Goal: Communication & Community: Answer question/provide support

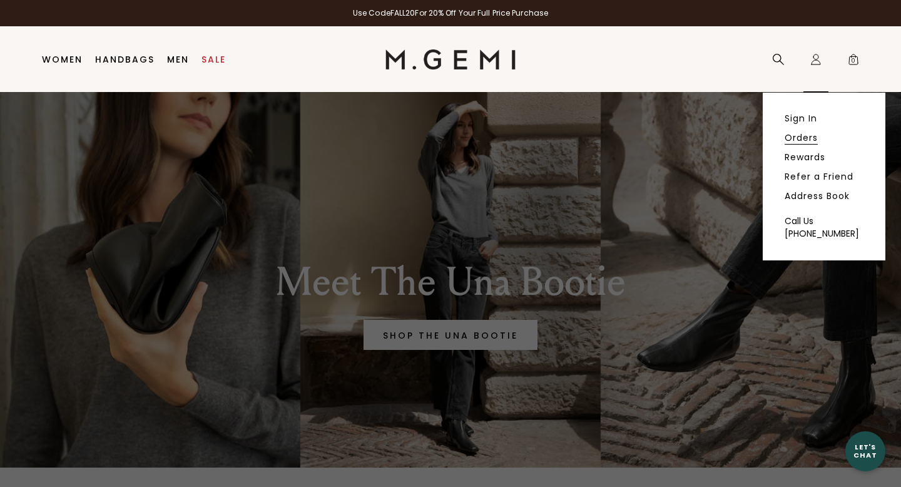
click at [800, 138] on link "Orders" at bounding box center [801, 137] width 33 height 11
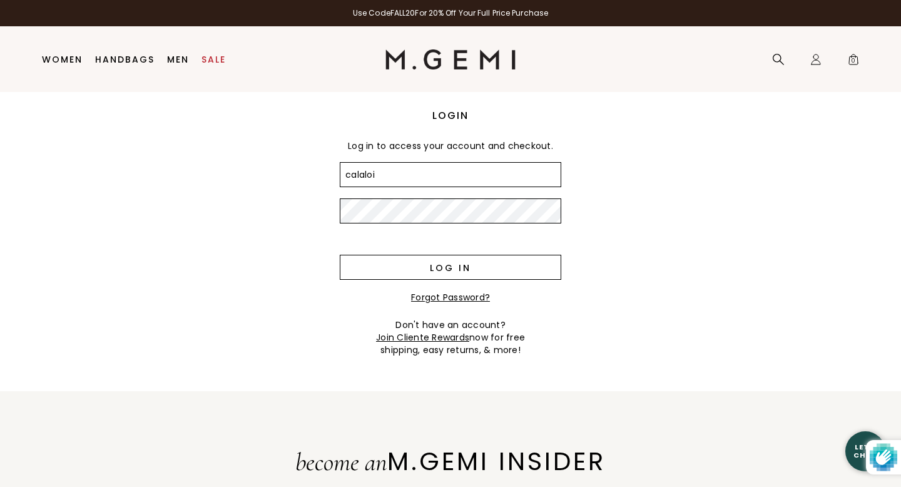
type input "calaloi@verizon.net"
click at [466, 263] on input "Log in" at bounding box center [451, 267] width 222 height 25
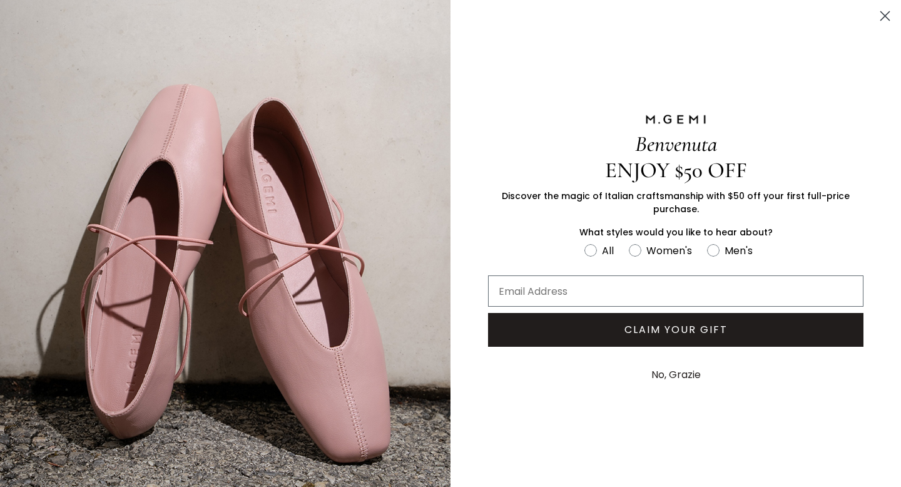
click at [884, 16] on icon "Close dialog" at bounding box center [885, 16] width 9 height 9
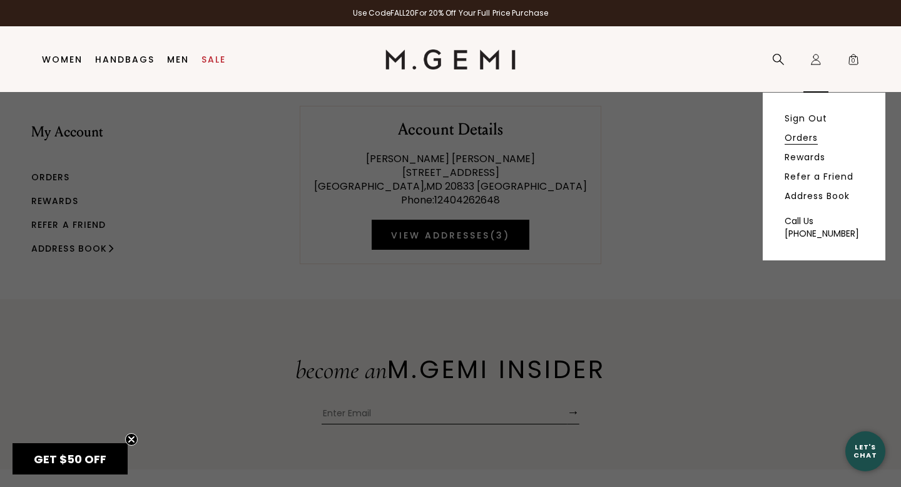
click at [793, 138] on link "Orders" at bounding box center [801, 137] width 33 height 11
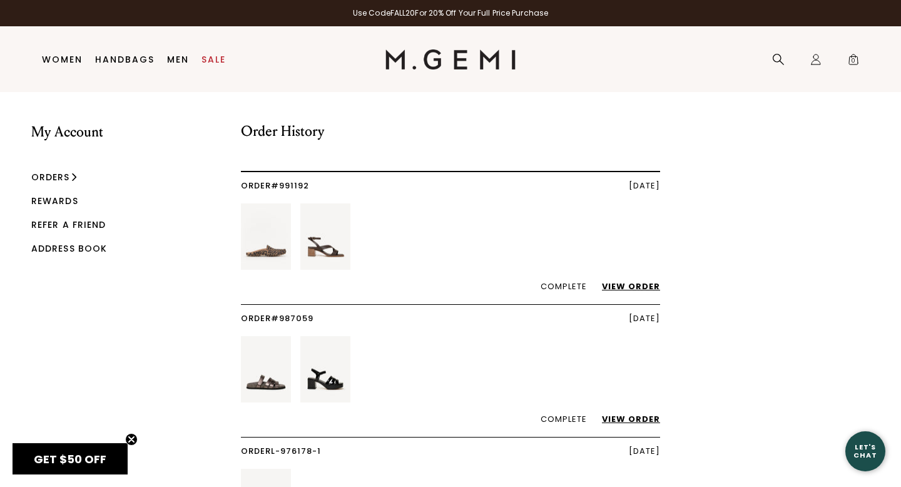
click at [640, 285] on link "View Order" at bounding box center [624, 286] width 71 height 12
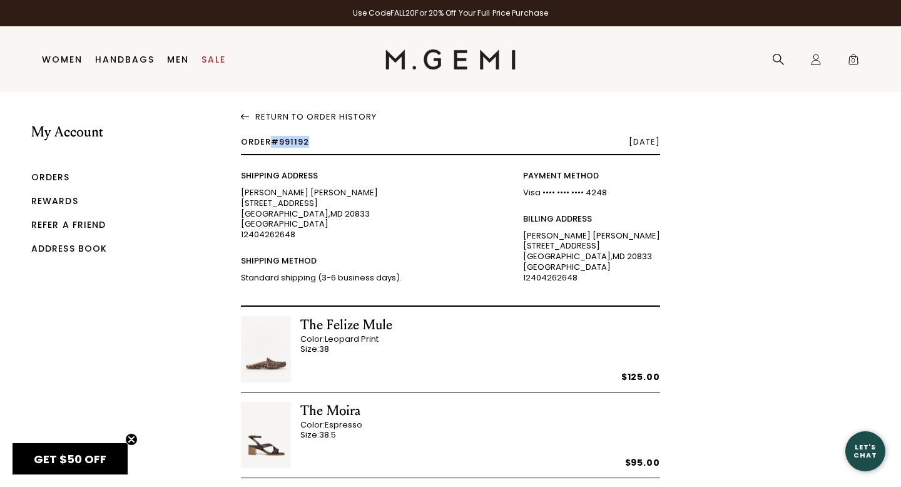
drag, startPoint x: 273, startPoint y: 138, endPoint x: 313, endPoint y: 139, distance: 39.4
click at [313, 139] on div "Order #991192 September 1, 2025" at bounding box center [450, 147] width 419 height 18
copy span "#991192"
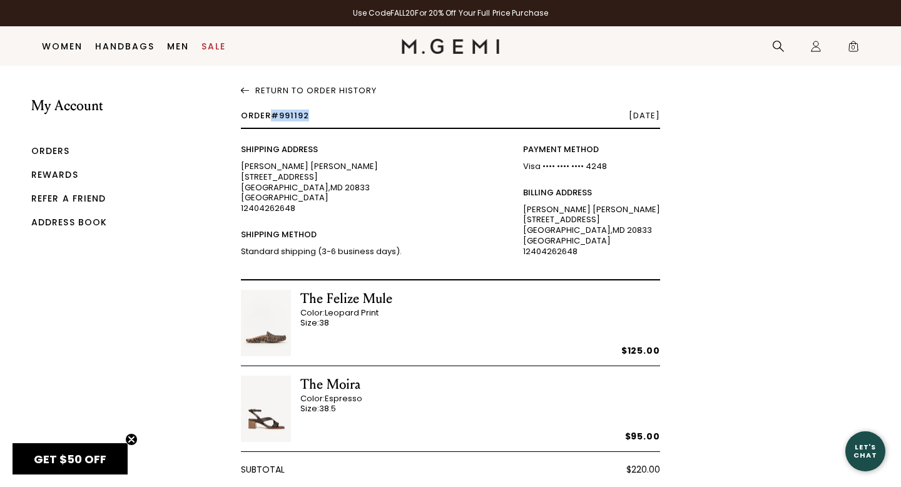
scroll to position [678, 0]
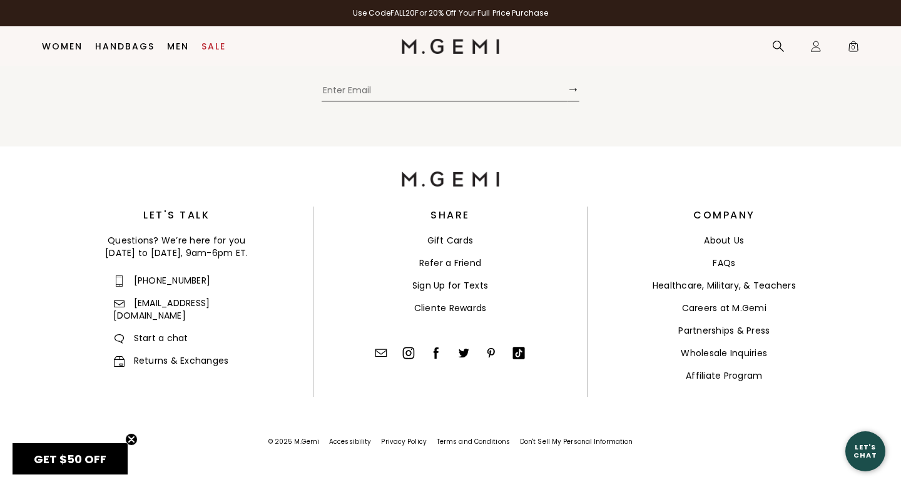
click at [158, 354] on link "Returns & Exchanges" at bounding box center [171, 360] width 116 height 13
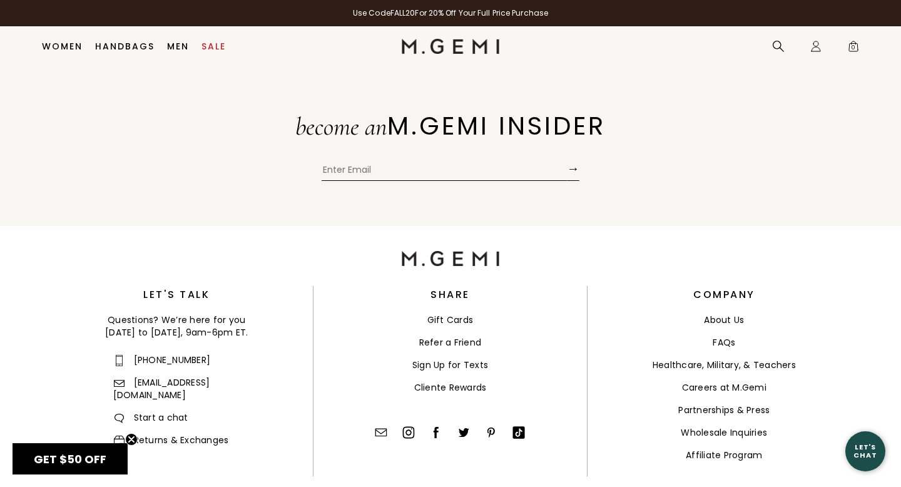
click at [161, 411] on span "Start a chat" at bounding box center [150, 417] width 75 height 13
click at [164, 411] on span "Start a chat" at bounding box center [150, 417] width 75 height 13
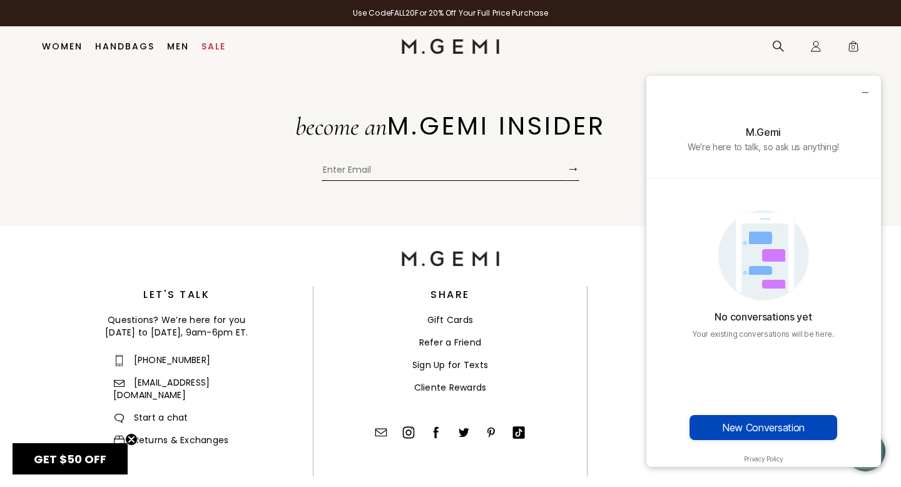
click at [757, 428] on button "New Conversation" at bounding box center [764, 427] width 148 height 25
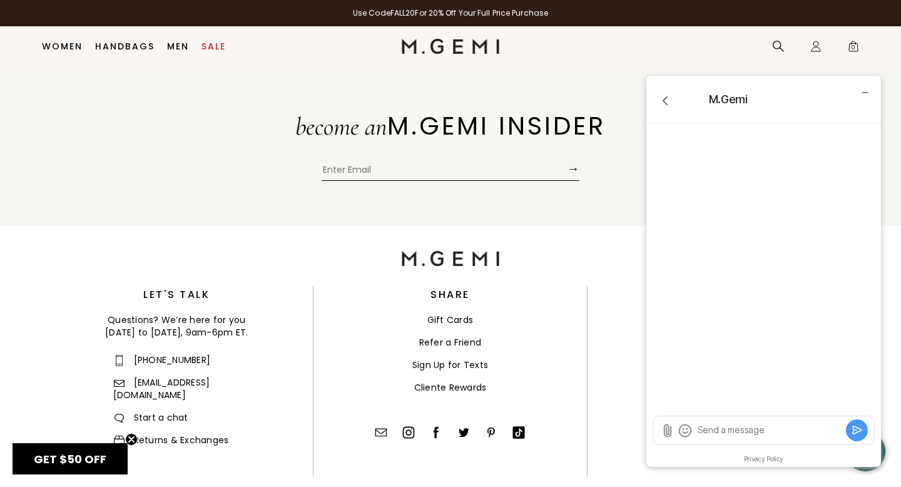
click at [706, 425] on textarea "Send a message" at bounding box center [770, 430] width 146 height 13
type textarea "Hello,"
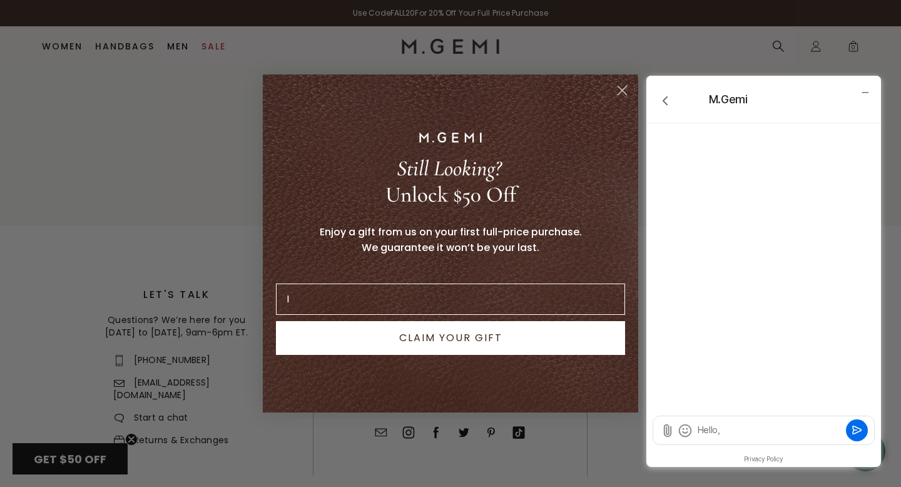
type input "I"
click at [622, 91] on circle "Close dialog" at bounding box center [622, 90] width 21 height 21
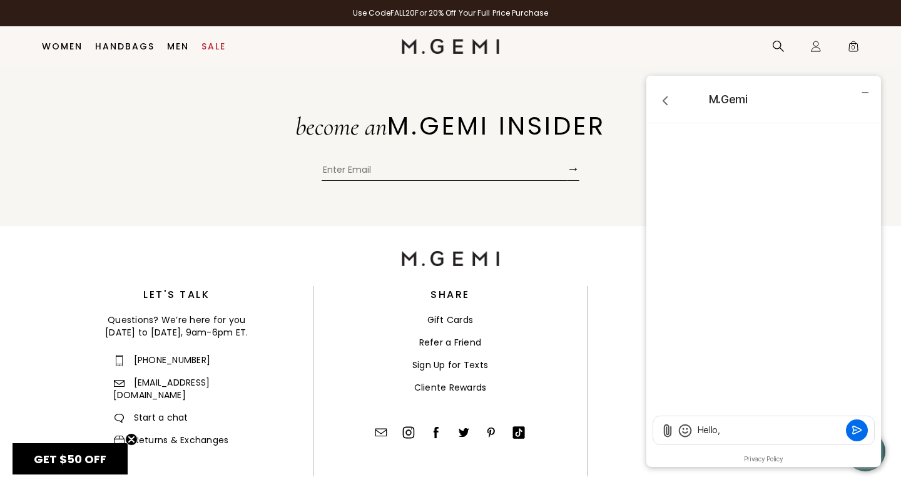
click at [738, 426] on textarea "Hello," at bounding box center [770, 430] width 146 height 13
paste textarea "#991192"
click at [755, 431] on textarea "Hello, I would like to return a pair of shoes (order ##991192" at bounding box center [770, 429] width 146 height 24
click at [785, 431] on textarea "Hello, I would like to return a pair of shoes (order #991192" at bounding box center [770, 429] width 146 height 24
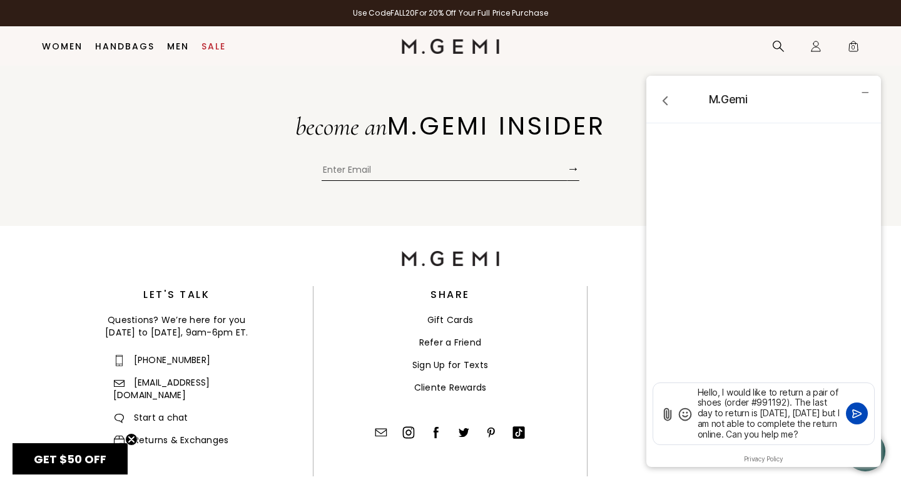
type textarea "Hello, I would like to return a pair of shoes (order #991192). The last day to …"
click at [857, 412] on icon "Submit" at bounding box center [857, 413] width 13 height 13
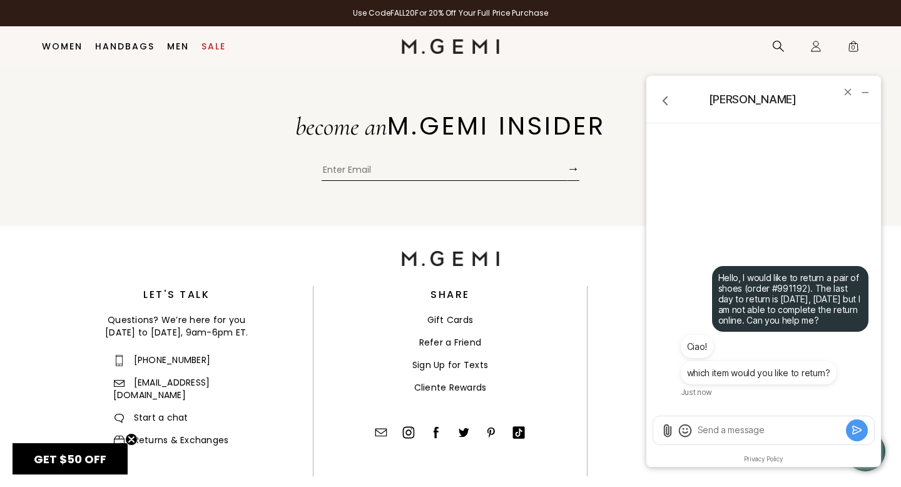
click at [712, 430] on textarea "Send a message" at bounding box center [770, 430] width 146 height 13
type textarea "The Felize mule"
click at [858, 424] on icon "Submit" at bounding box center [857, 430] width 13 height 13
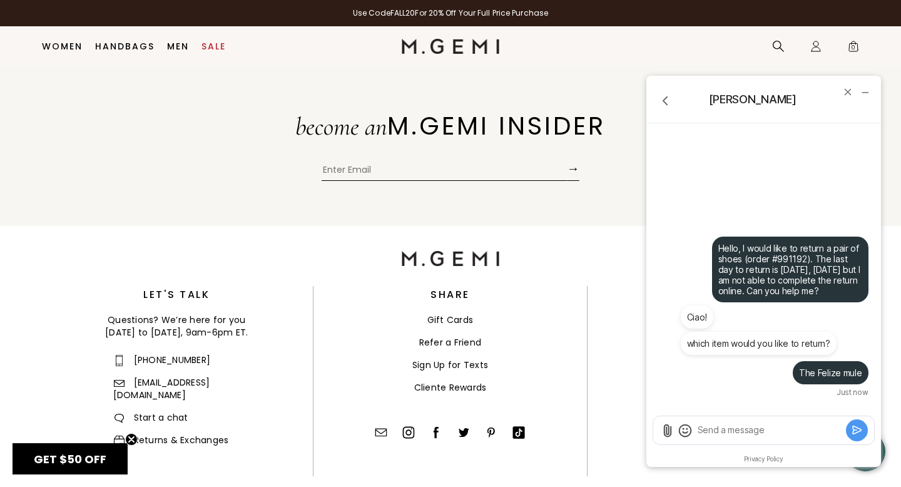
click at [748, 424] on textarea "Send a message" at bounding box center [770, 430] width 146 height 13
type textarea "They are too small"
click at [865, 429] on button "Submit" at bounding box center [857, 430] width 22 height 22
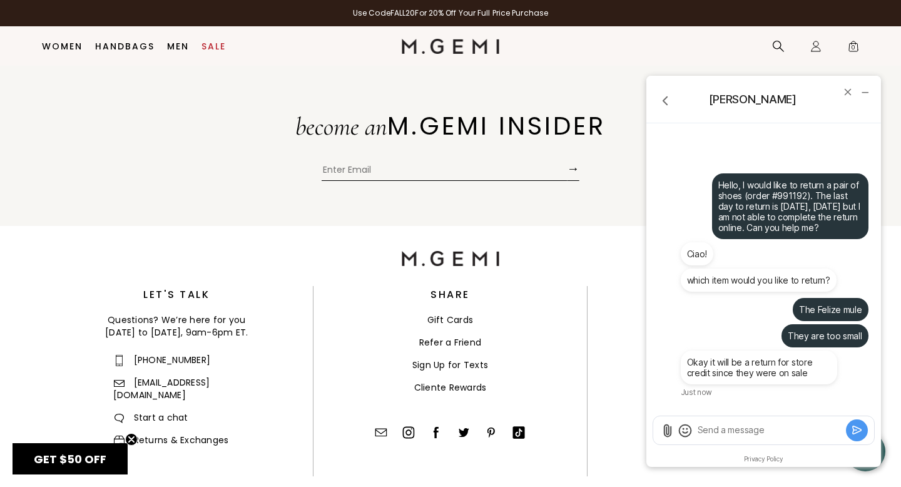
click at [722, 427] on textarea "Send a message" at bounding box center [770, 430] width 146 height 13
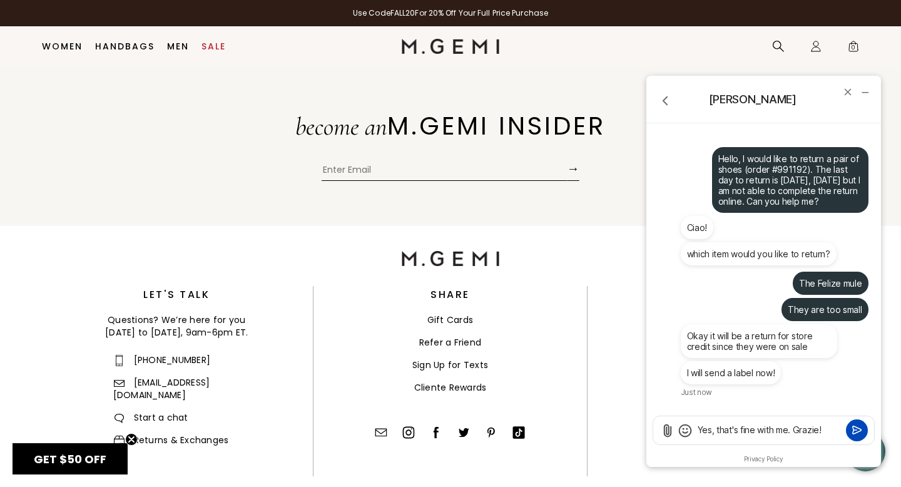
type textarea "Yes, that's fine with me. Grazie!"
click at [865, 428] on button "Submit" at bounding box center [857, 430] width 22 height 22
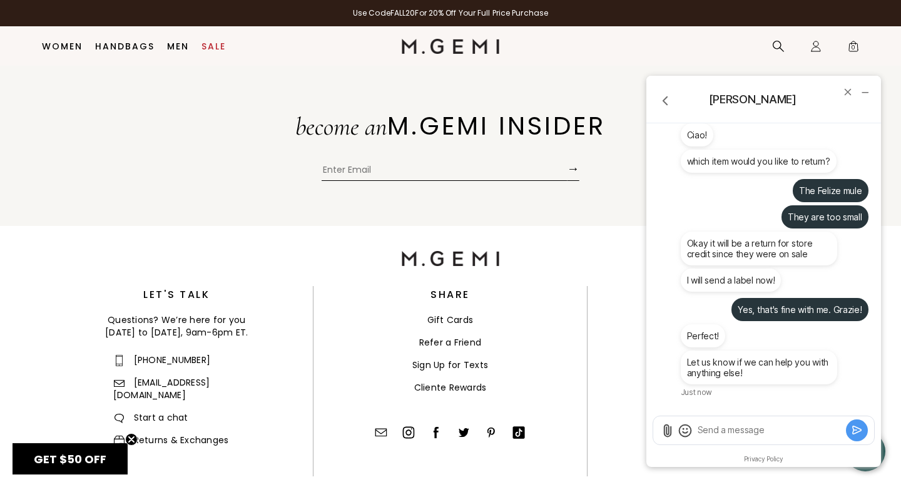
click at [717, 427] on textarea "Send a message" at bounding box center [770, 430] width 146 height 13
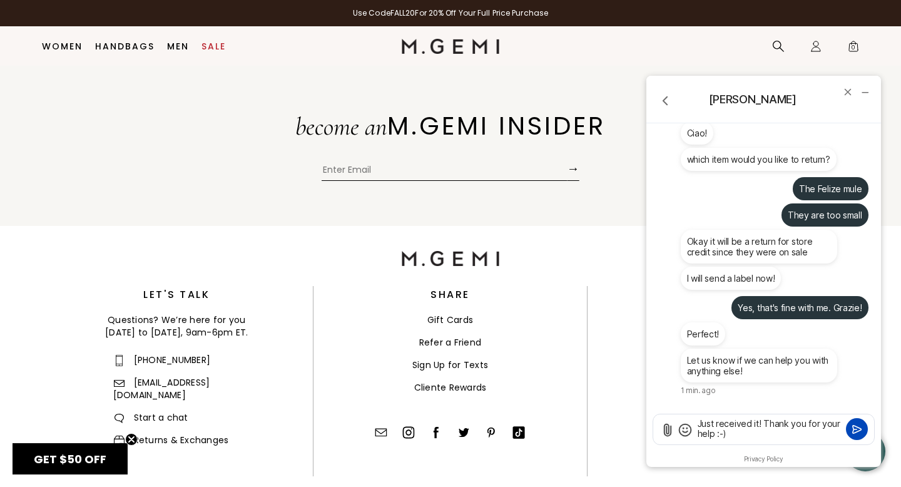
type textarea "Just received it! Thank you for your help :-)"
click at [849, 424] on button "Submit" at bounding box center [857, 429] width 22 height 22
